Goal: Navigation & Orientation: Find specific page/section

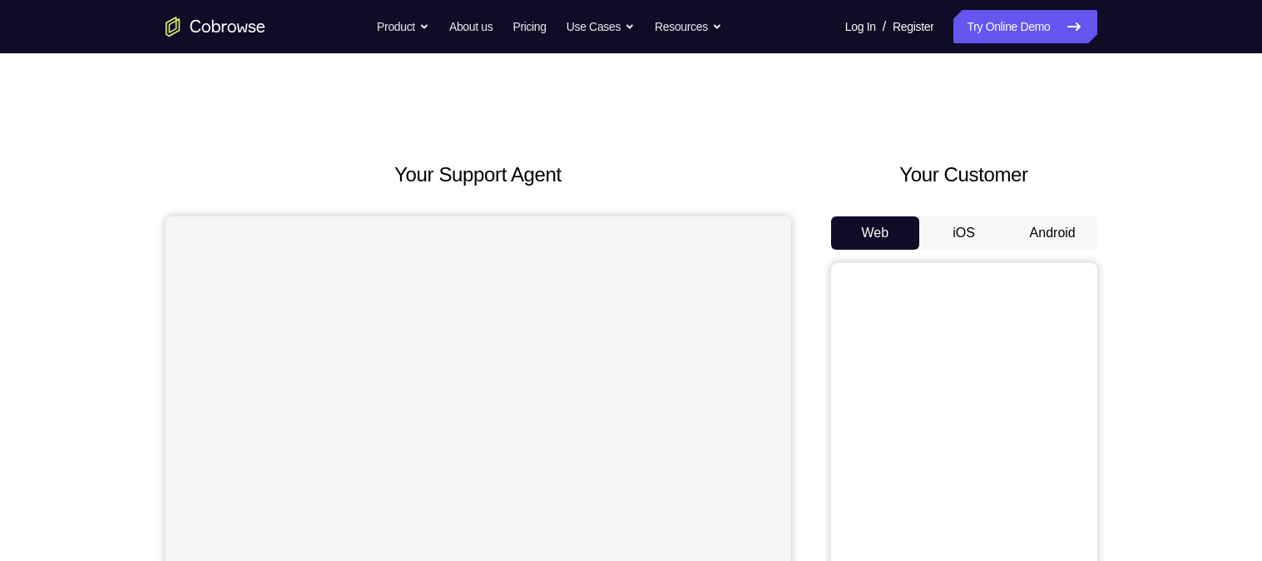
click at [1041, 231] on button "Android" at bounding box center [1053, 232] width 89 height 33
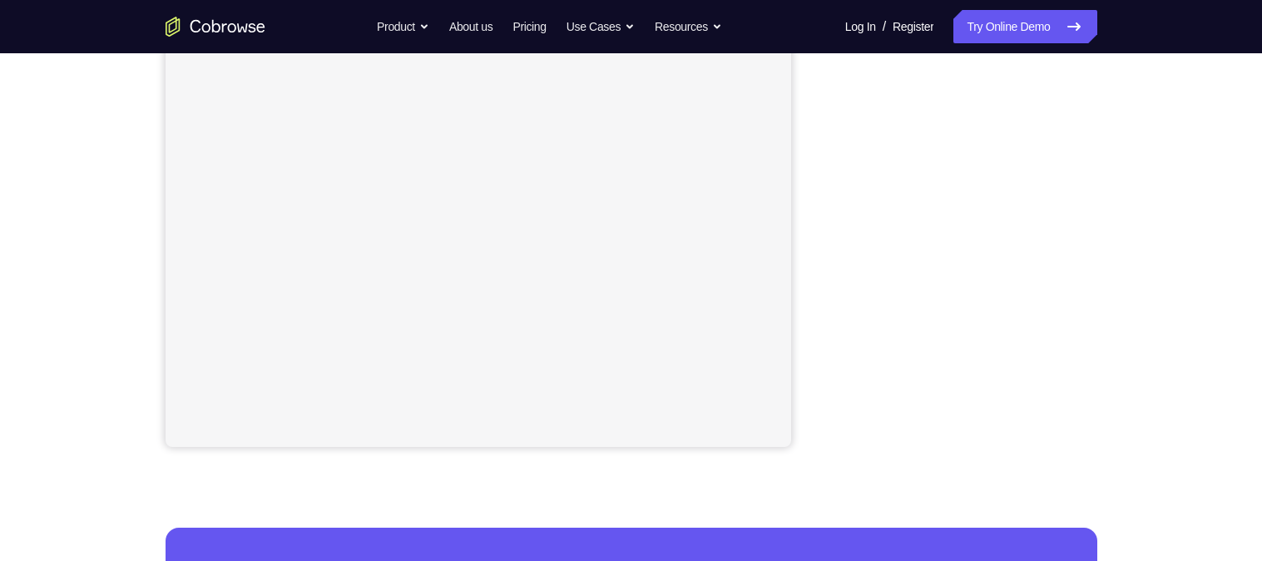
scroll to position [328, 0]
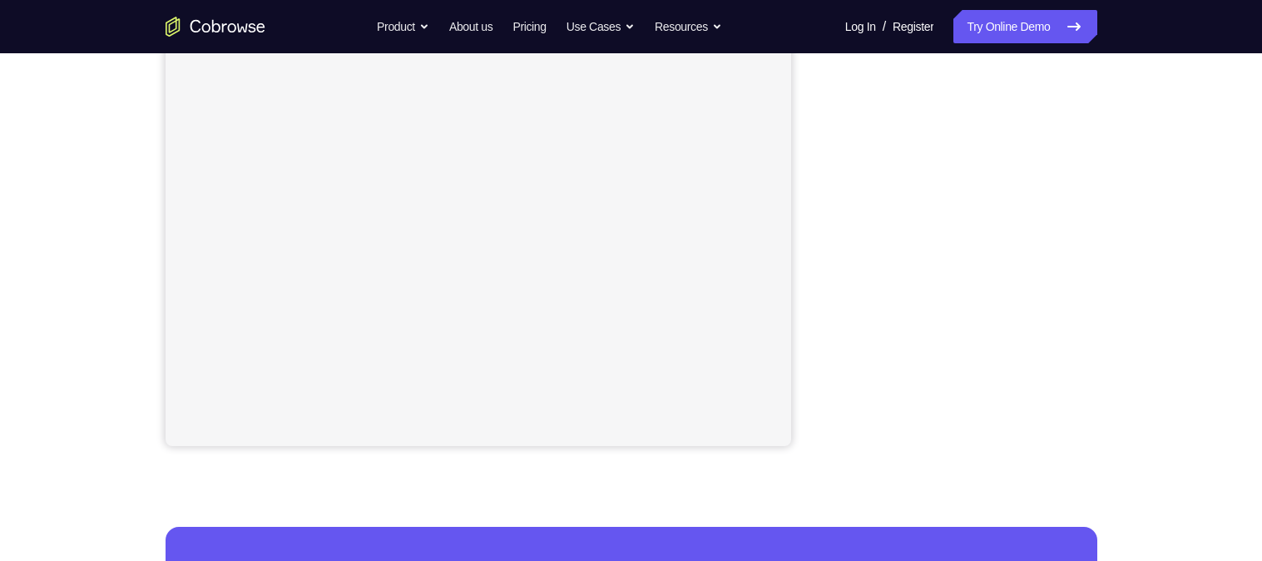
click at [1124, 193] on div "Your Support Agent Your Customer Web iOS Android Next Steps We’d be happy to gi…" at bounding box center [631, 274] width 1065 height 1098
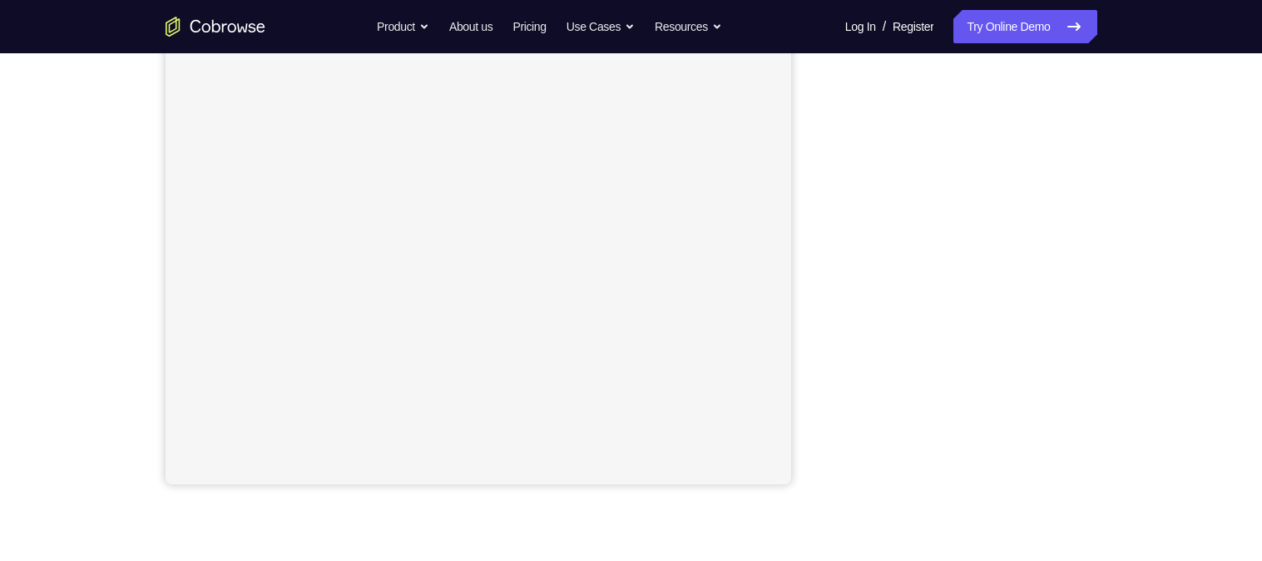
scroll to position [252, 0]
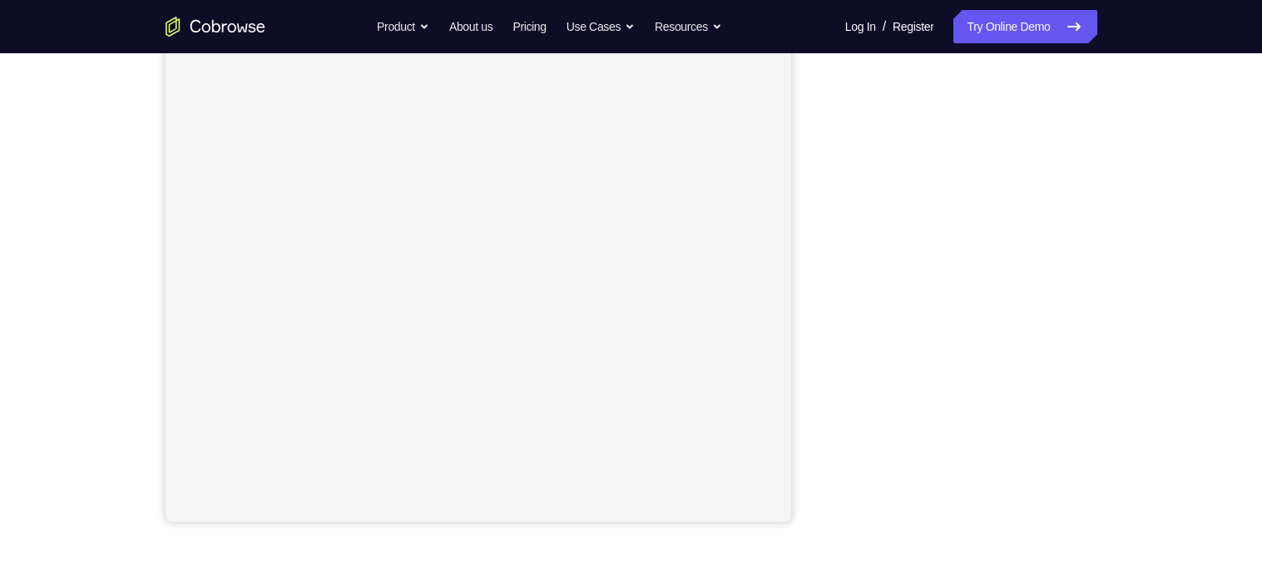
click at [1143, 292] on div "Your Support Agent Your Customer Web iOS Android Next Steps We’d be happy to gi…" at bounding box center [631, 350] width 1065 height 1098
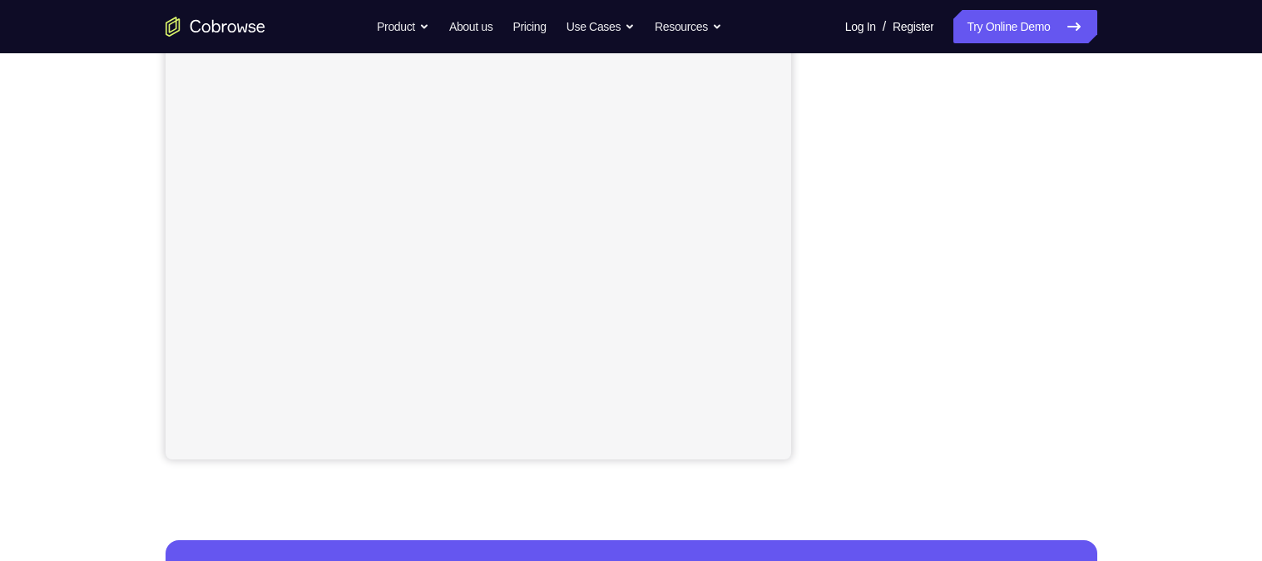
scroll to position [332, 0]
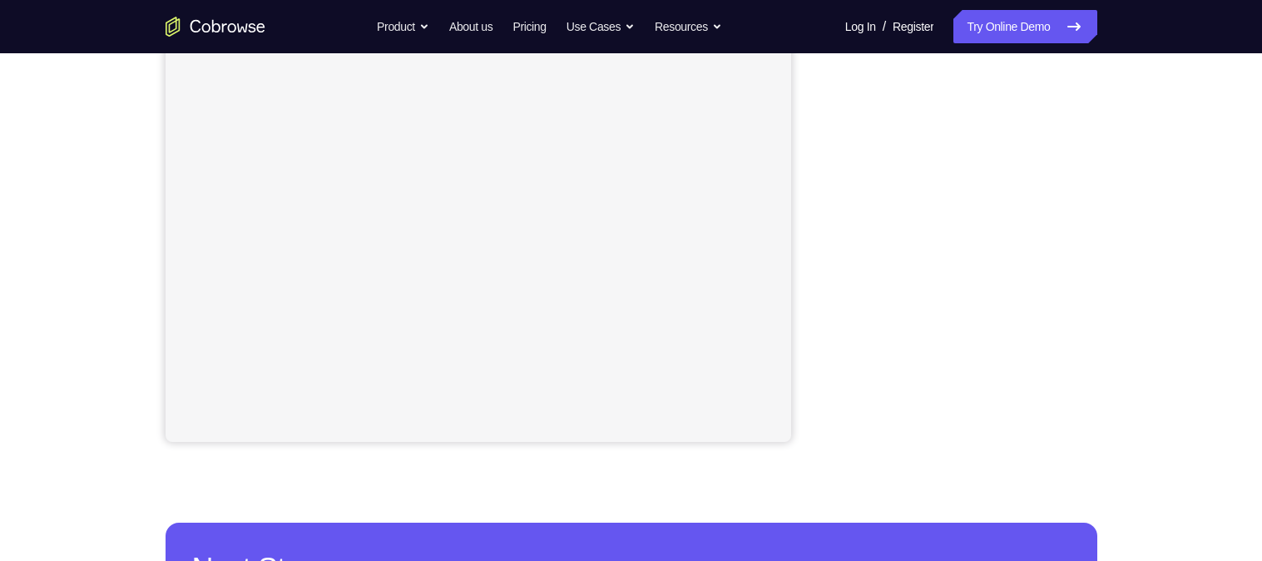
click at [1106, 215] on div "Your Support Agent Your Customer Web iOS Android Next Steps We’d be happy to gi…" at bounding box center [631, 270] width 1065 height 1098
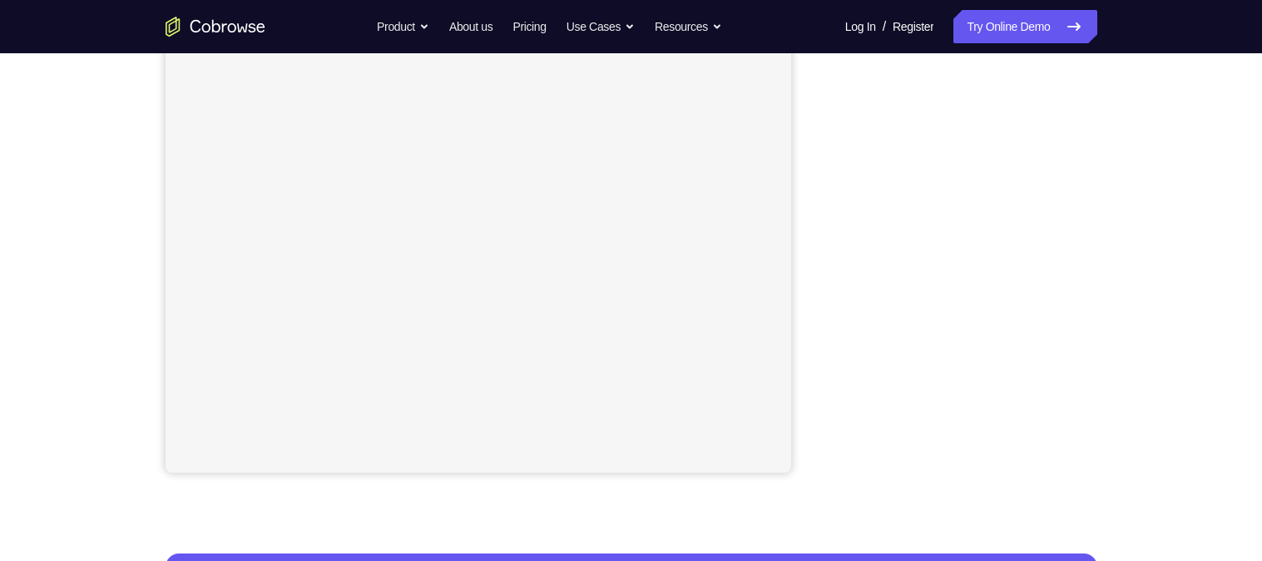
scroll to position [294, 0]
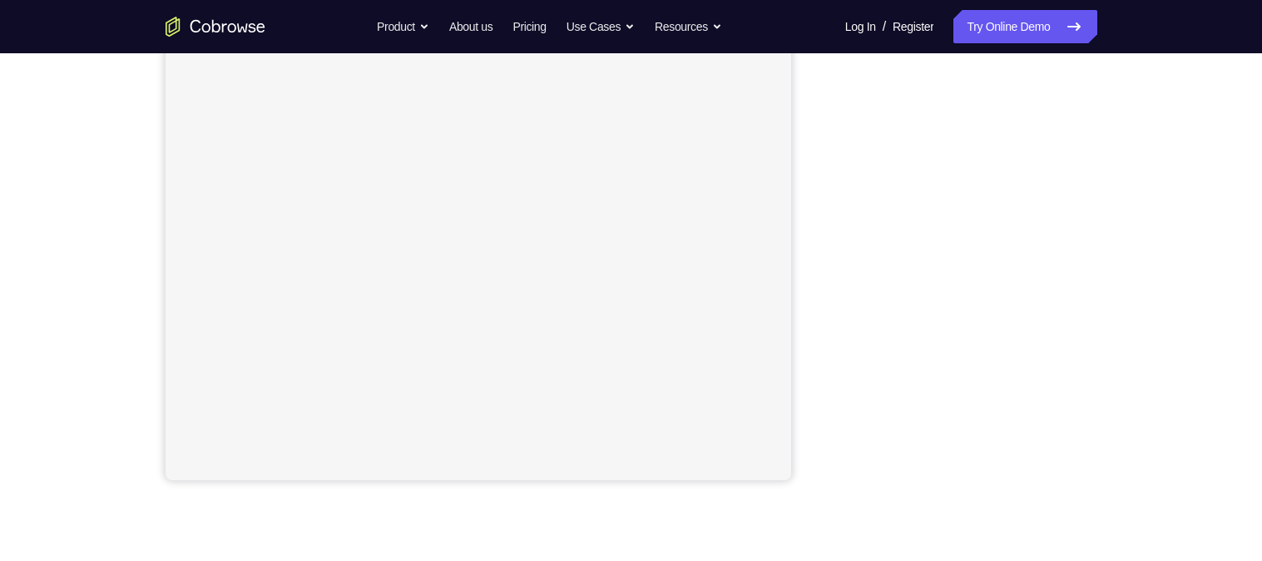
click at [1114, 310] on div "Your Support Agent Your Customer Web iOS Android Next Steps We’d be happy to gi…" at bounding box center [631, 308] width 1065 height 1098
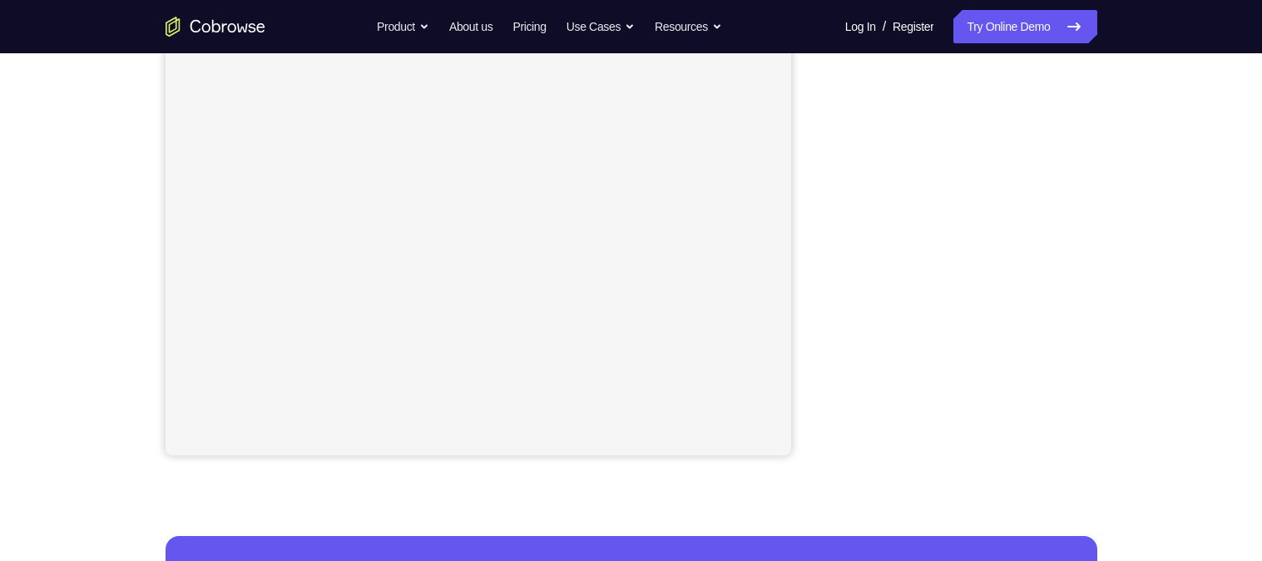
scroll to position [310, 0]
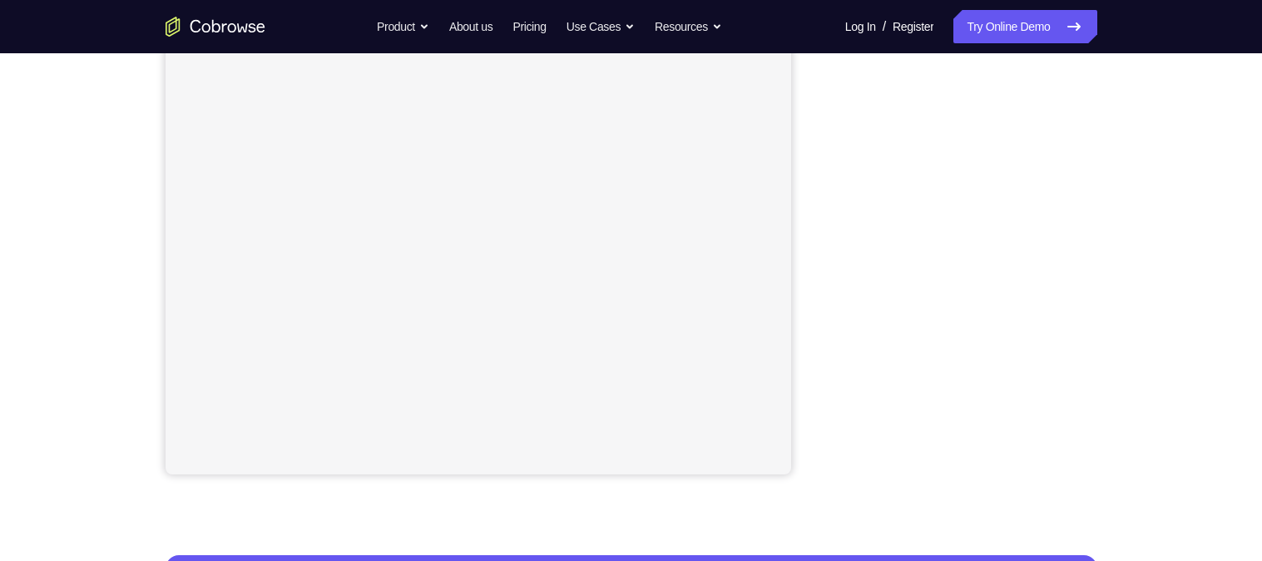
click at [1117, 305] on div "Your Support Agent Your Customer Web iOS Android Next Steps We’d be happy to gi…" at bounding box center [631, 303] width 1065 height 1098
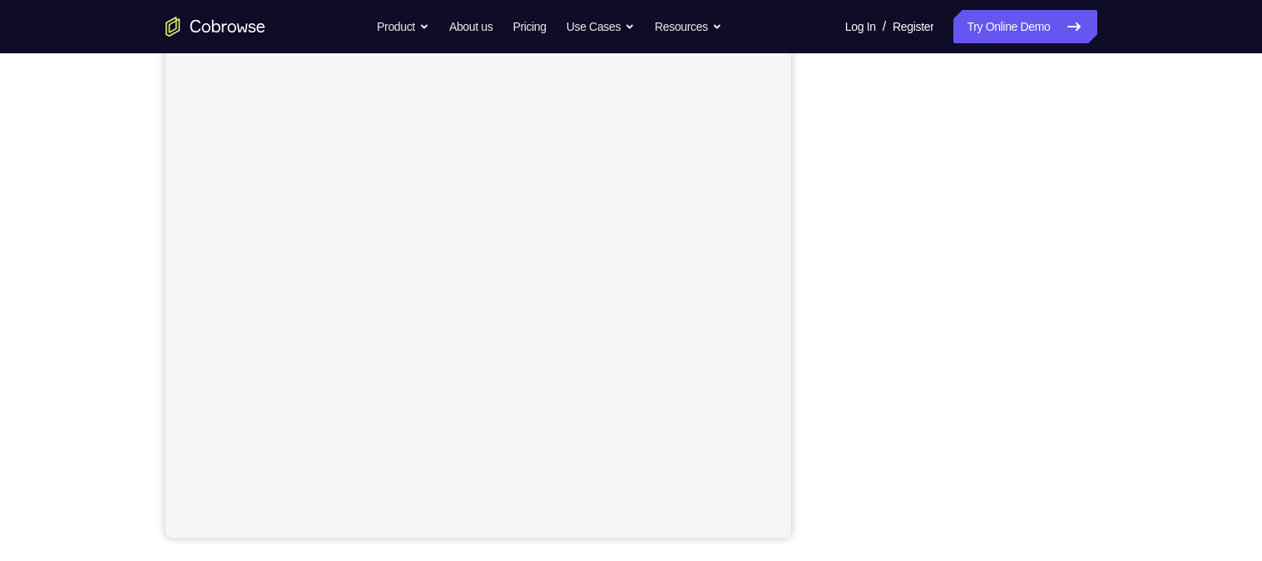
scroll to position [148, 0]
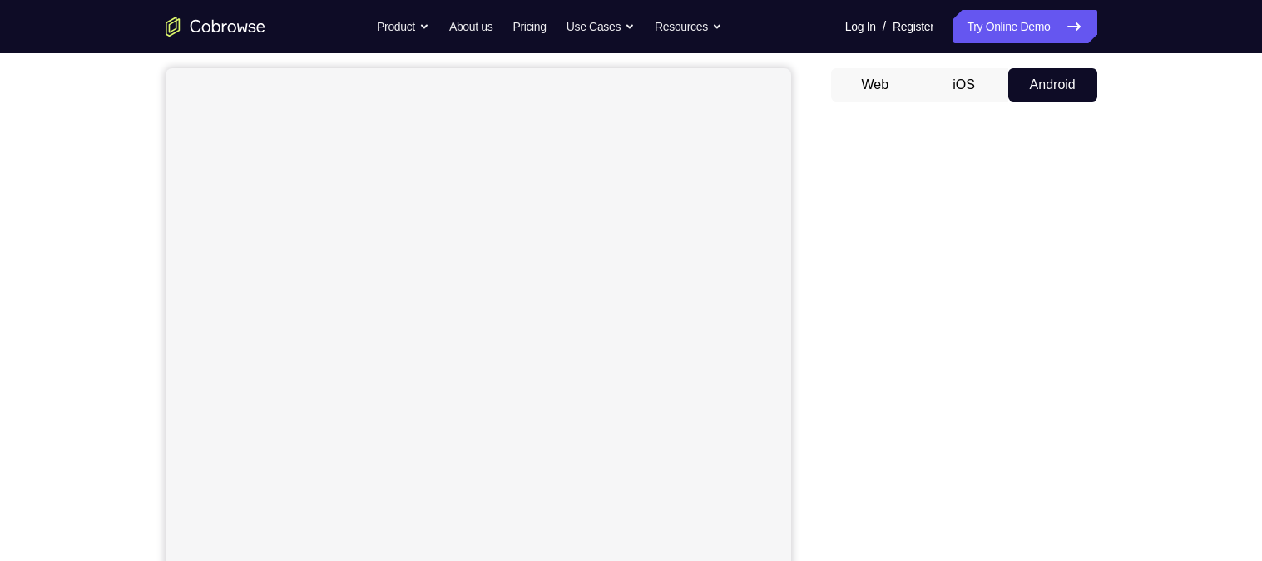
click at [1123, 321] on div "Your Support Agent Your Customer Web iOS Android Next Steps We’d be happy to gi…" at bounding box center [631, 454] width 1065 height 1098
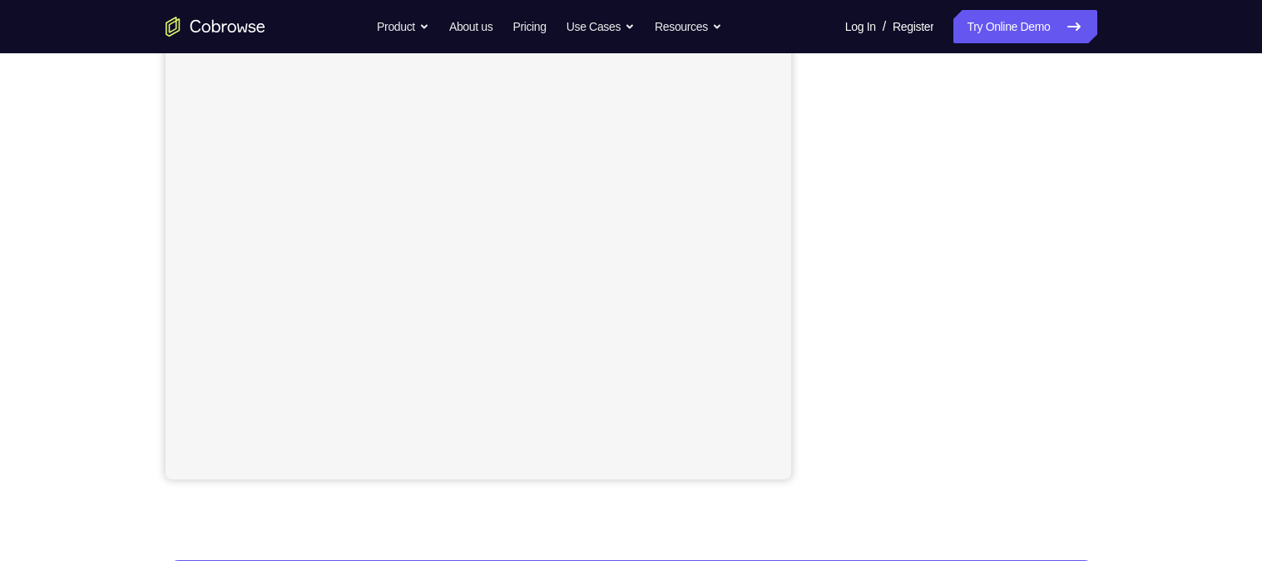
scroll to position [291, 0]
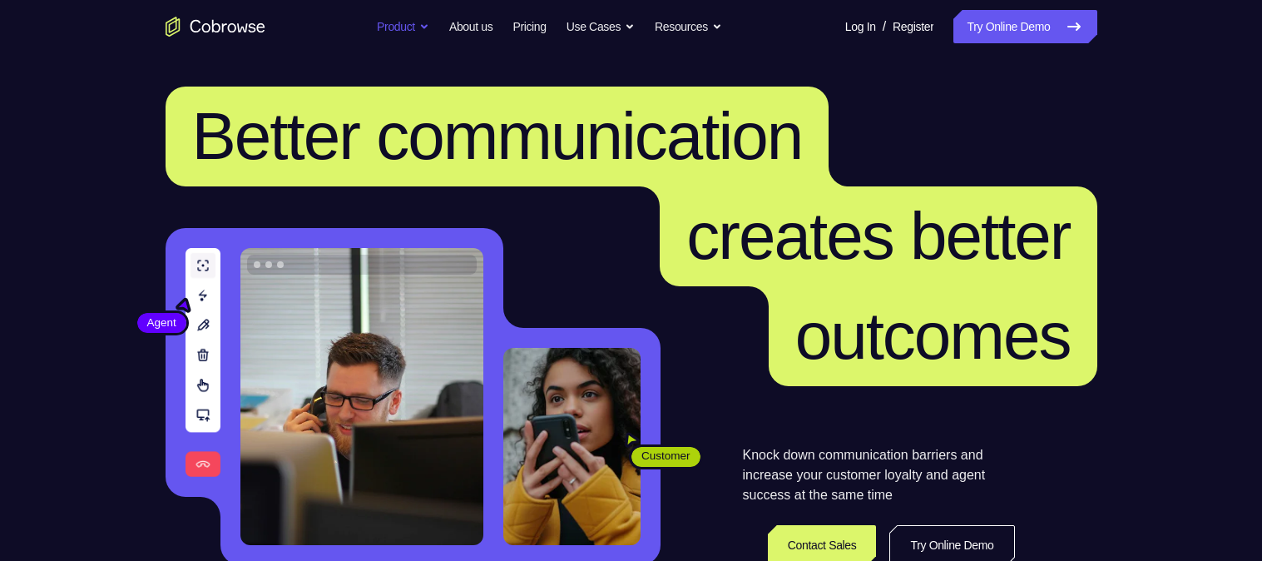
click at [398, 12] on button "Product" at bounding box center [403, 26] width 52 height 33
